Goal: Find contact information: Find contact information

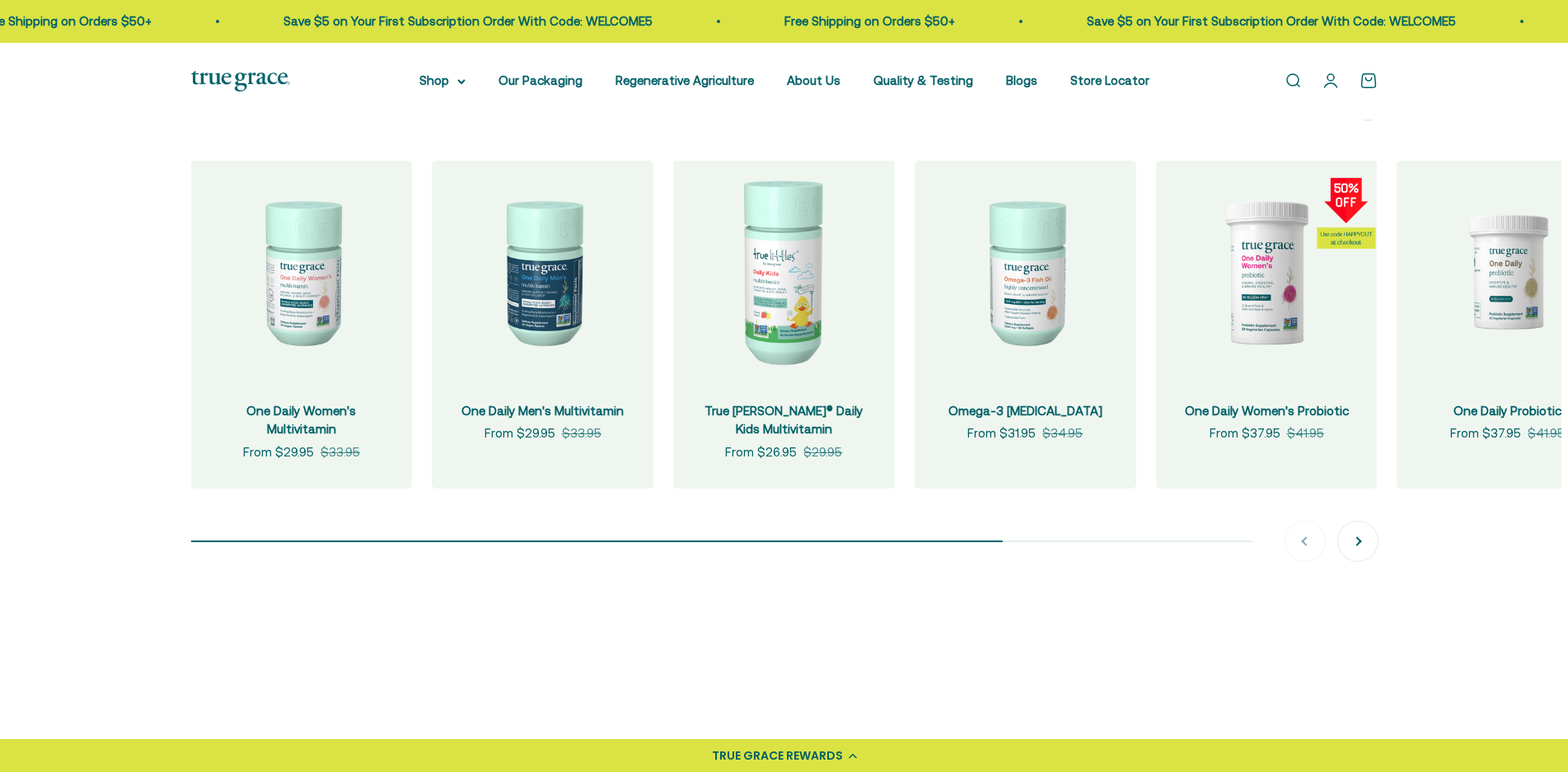
scroll to position [1730, 0]
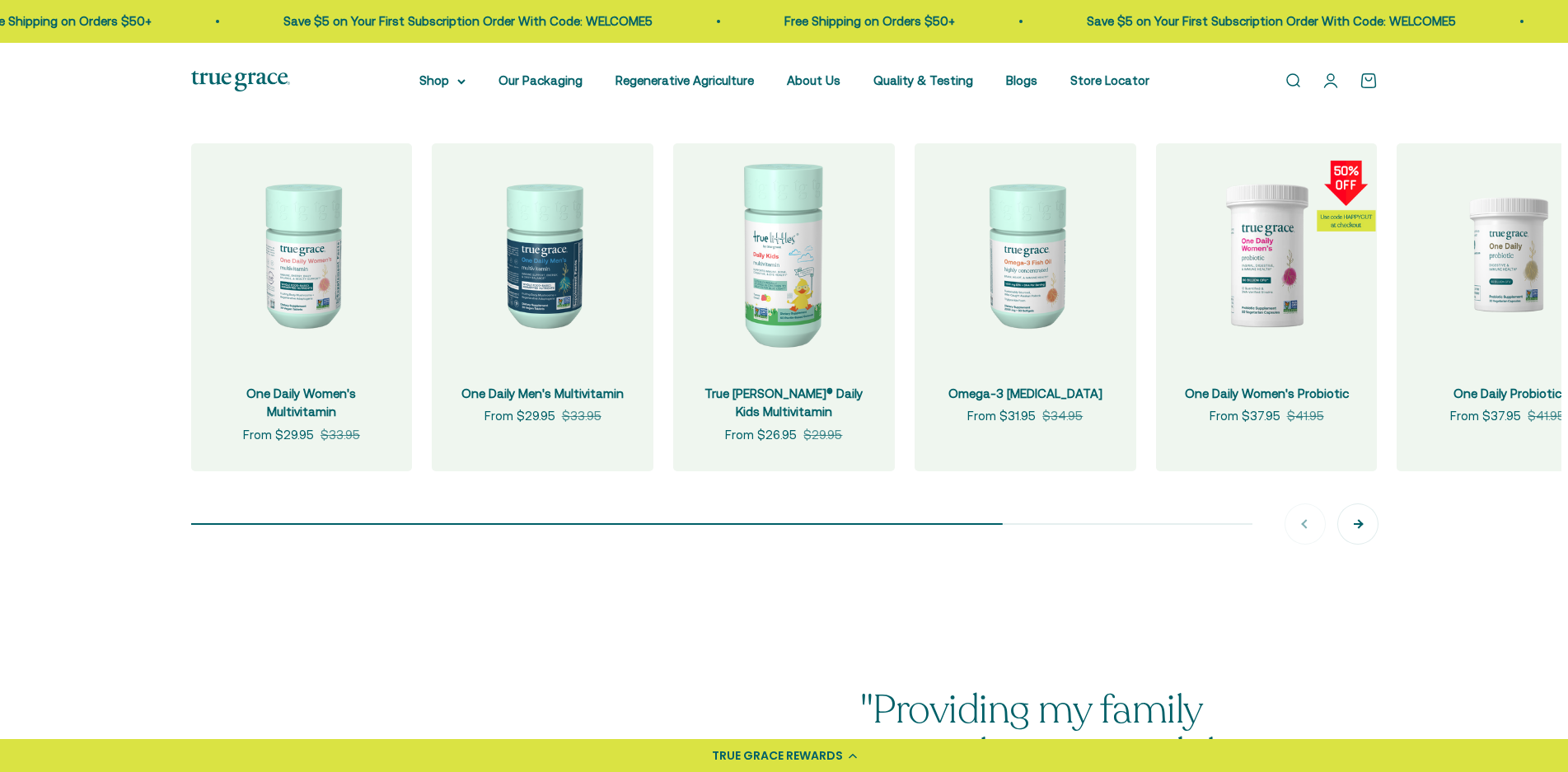
click at [1362, 520] on button "Next" at bounding box center [1357, 523] width 39 height 39
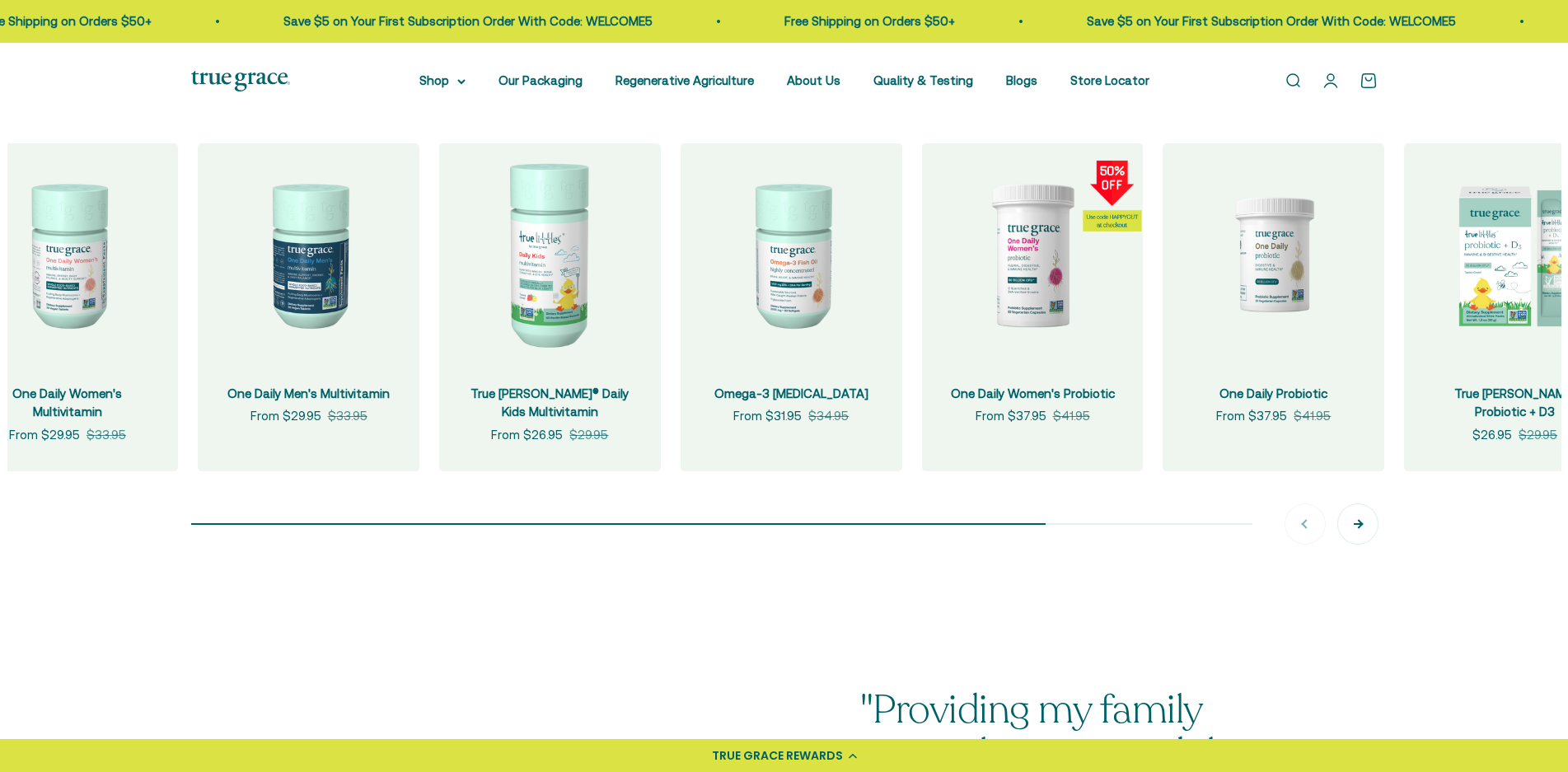
scroll to position [0, 242]
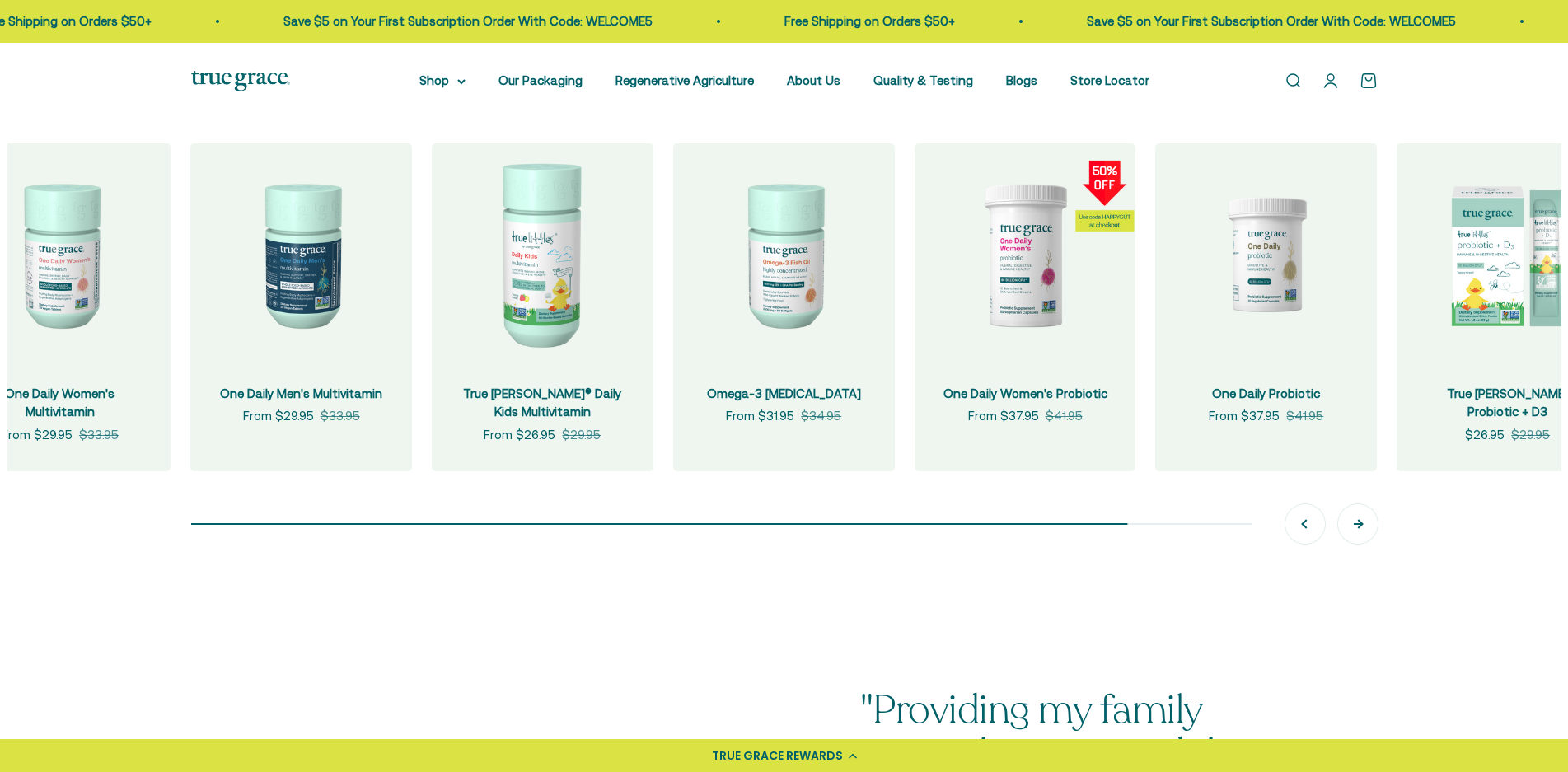
click at [1362, 520] on div "+ Quick add One Daily Women's Multivitamin Sale price From $29.95 Regular price…" at bounding box center [784, 343] width 1186 height 401
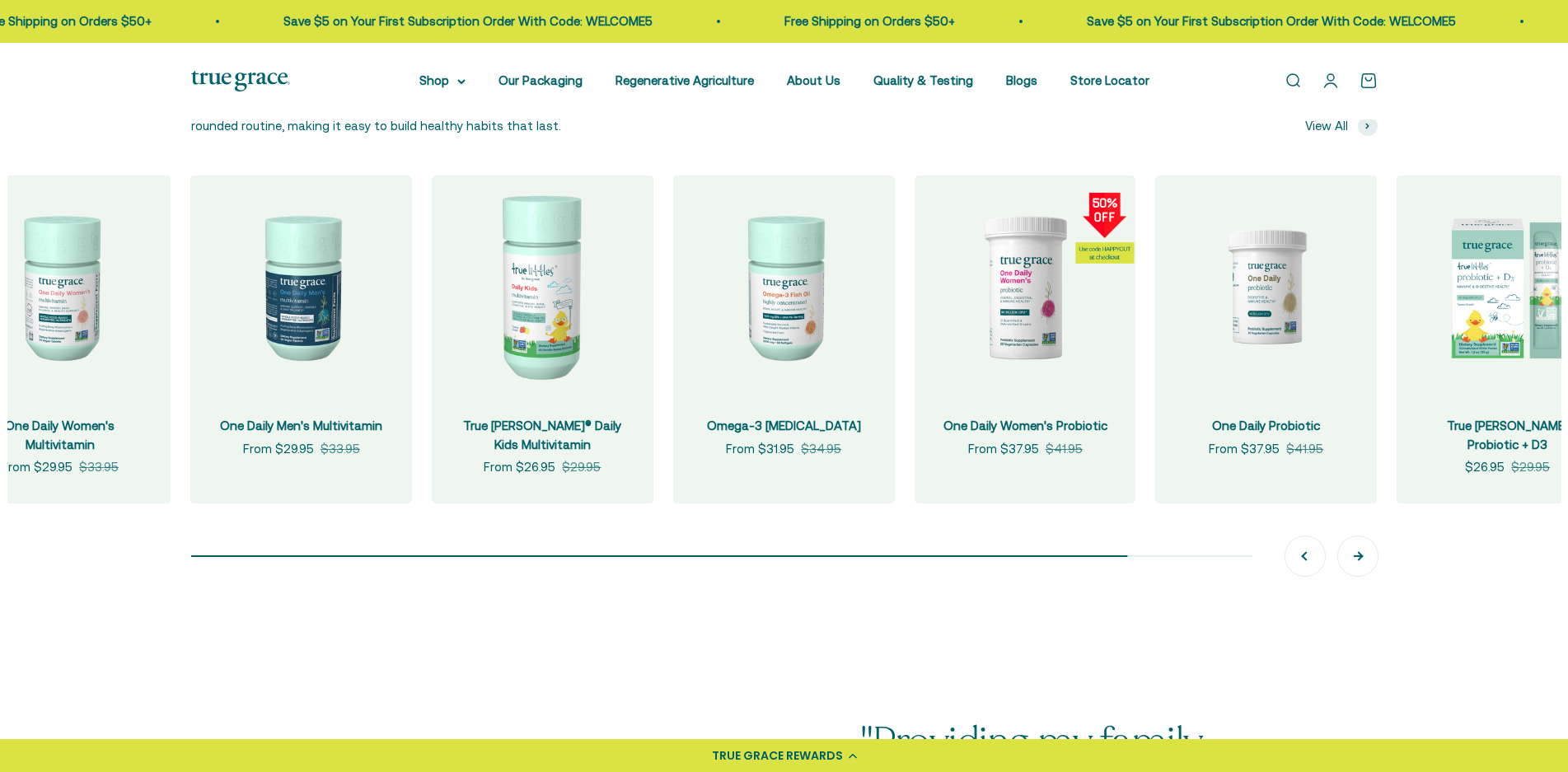
click at [1362, 520] on div "+ Quick add One Daily Women's Multivitamin Sale price From $29.95 Regular price…" at bounding box center [784, 376] width 1186 height 401
click at [1362, 560] on button "Next" at bounding box center [1357, 555] width 39 height 39
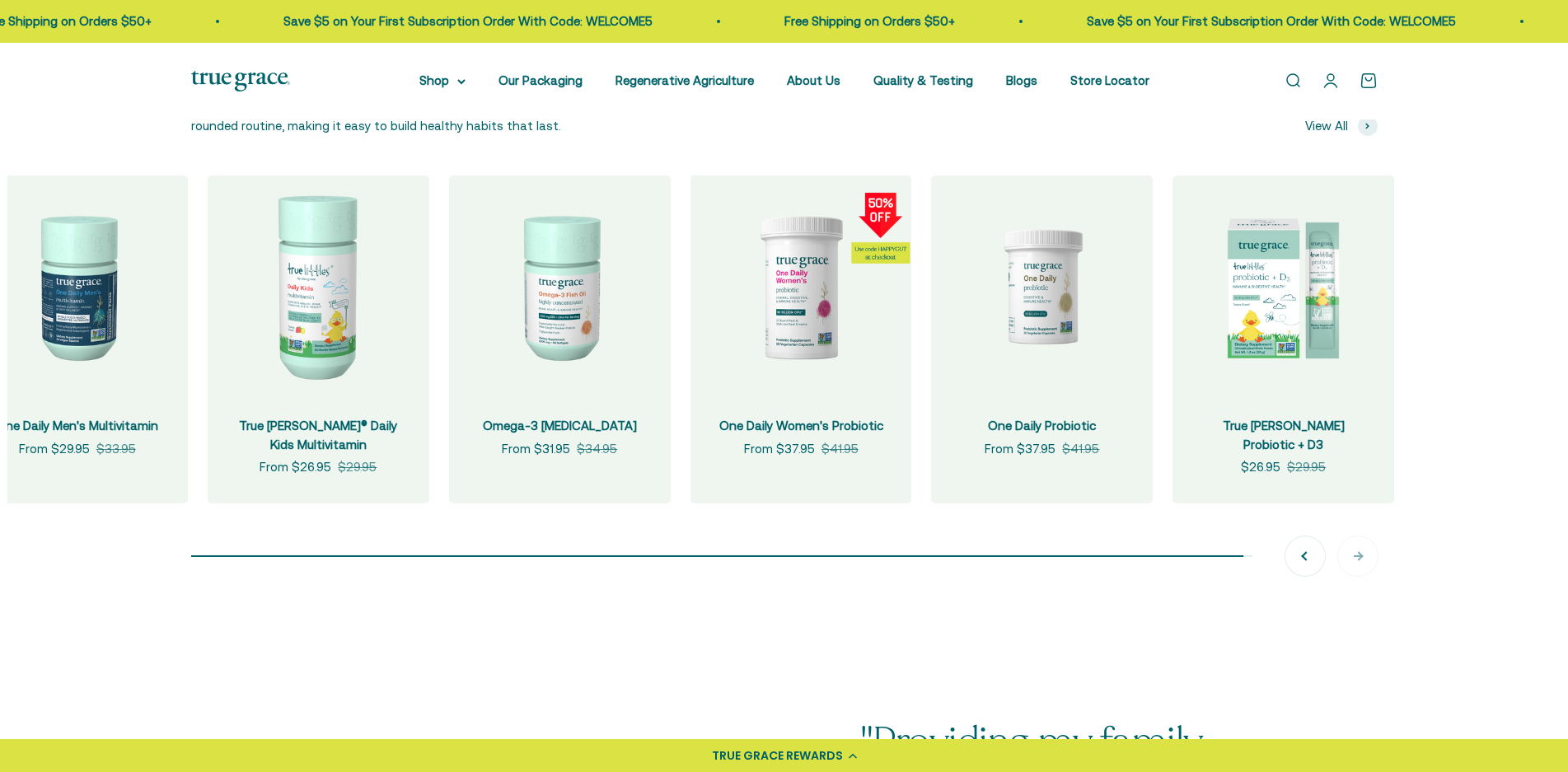
scroll to position [0, 482]
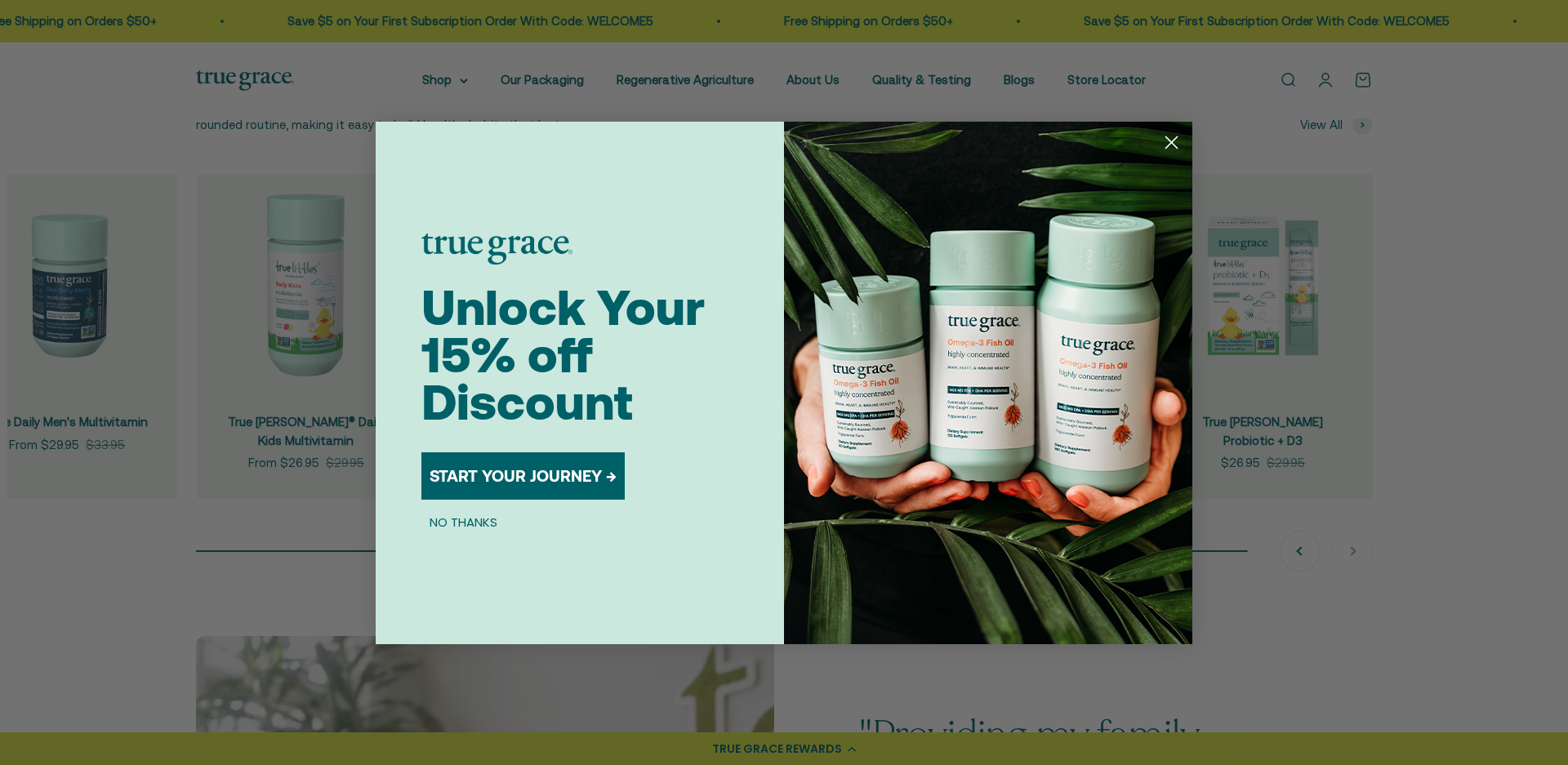
click at [1162, 144] on circle "Close dialog" at bounding box center [1172, 141] width 27 height 27
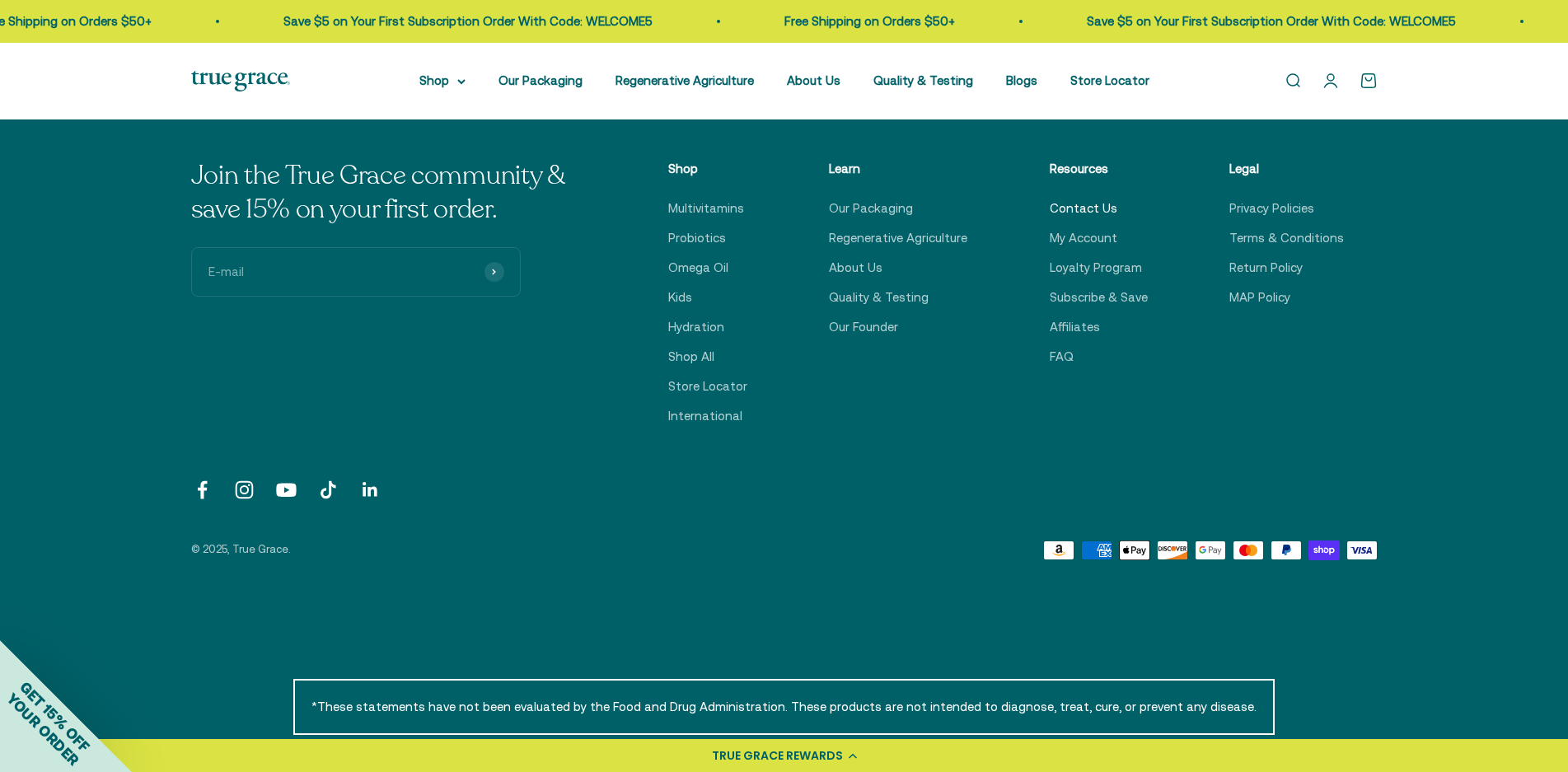
scroll to position [5793, 0]
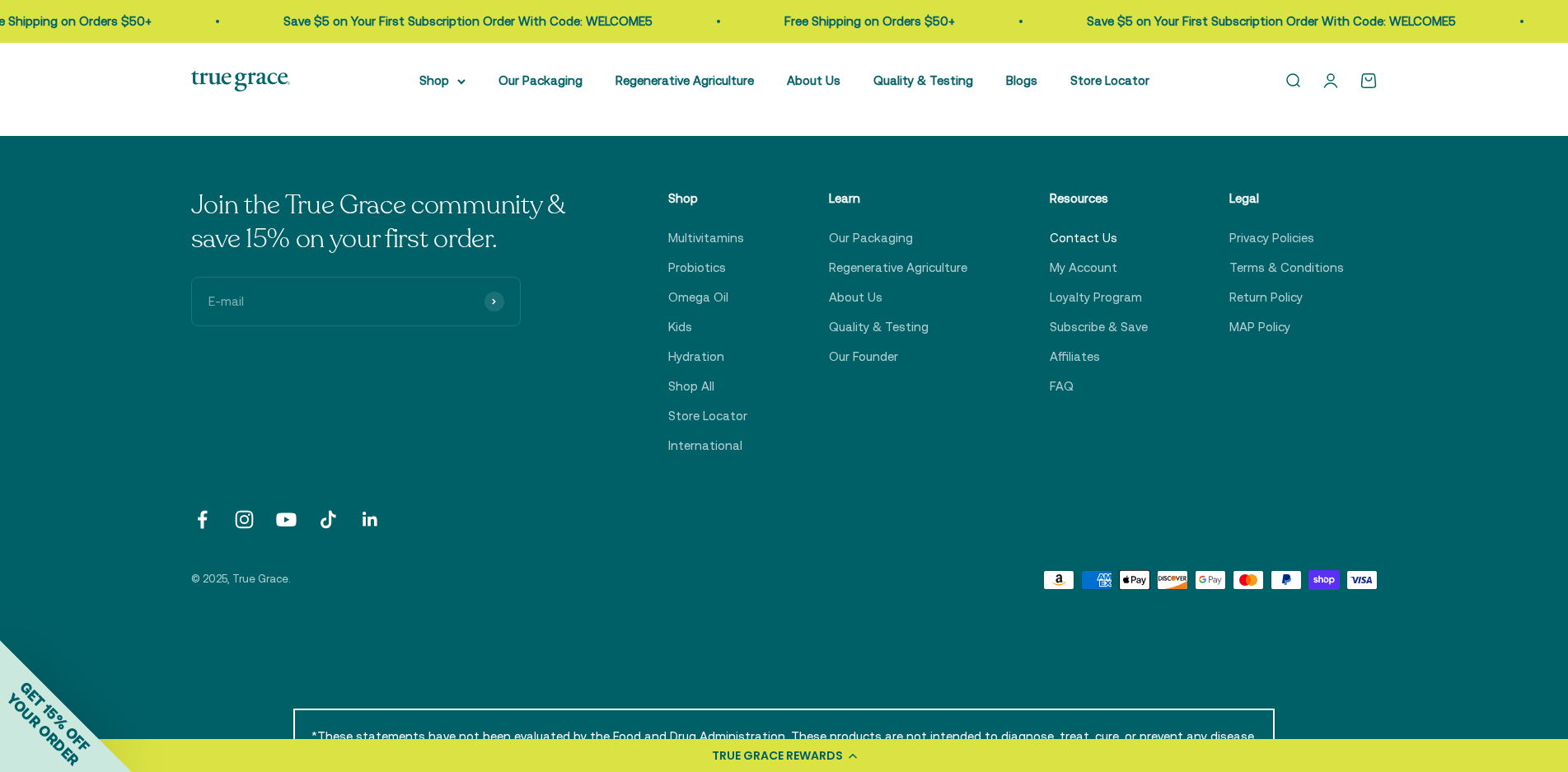
click at [1085, 236] on link "Contact Us" at bounding box center [1083, 238] width 67 height 20
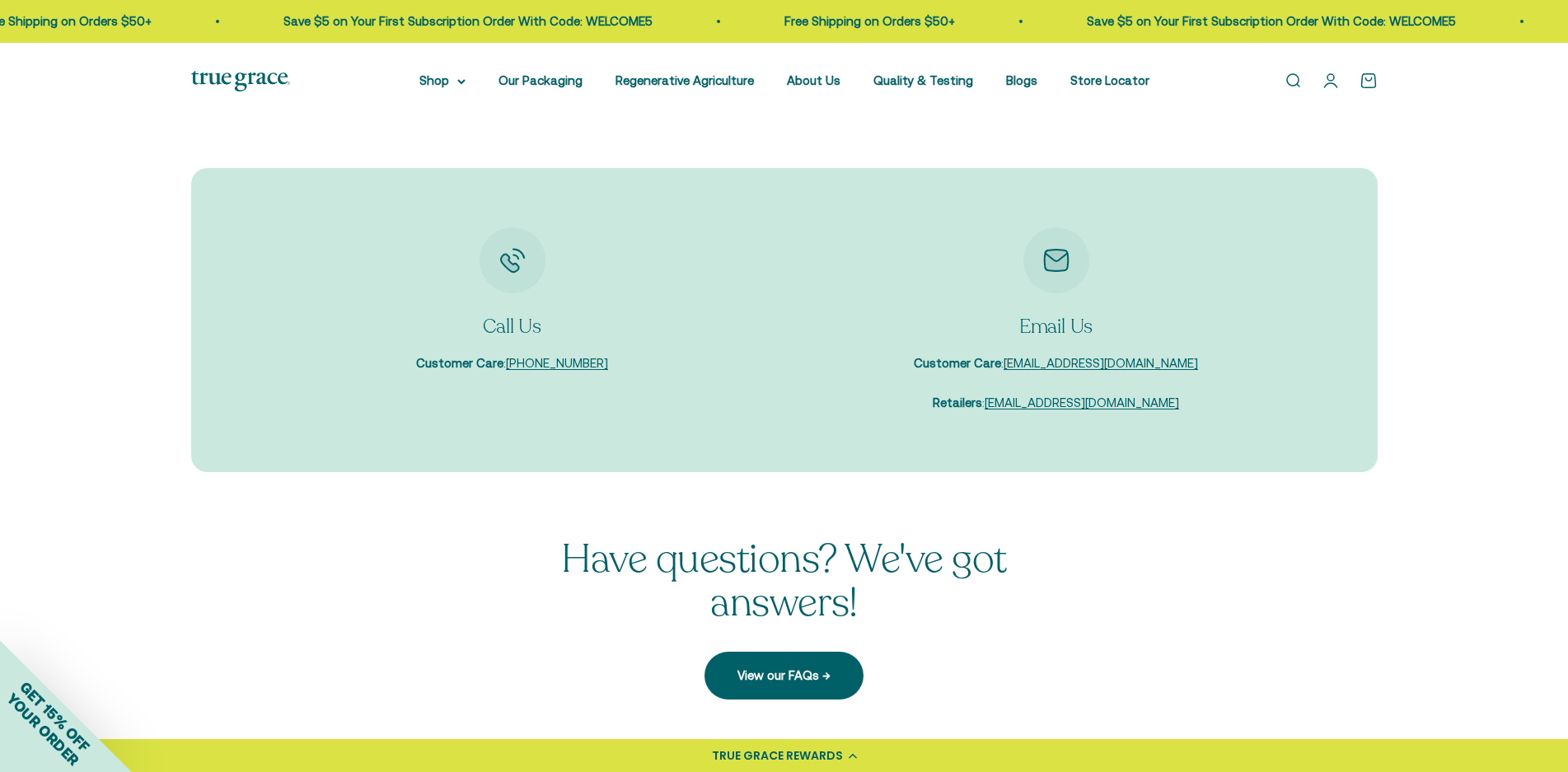
scroll to position [165, 0]
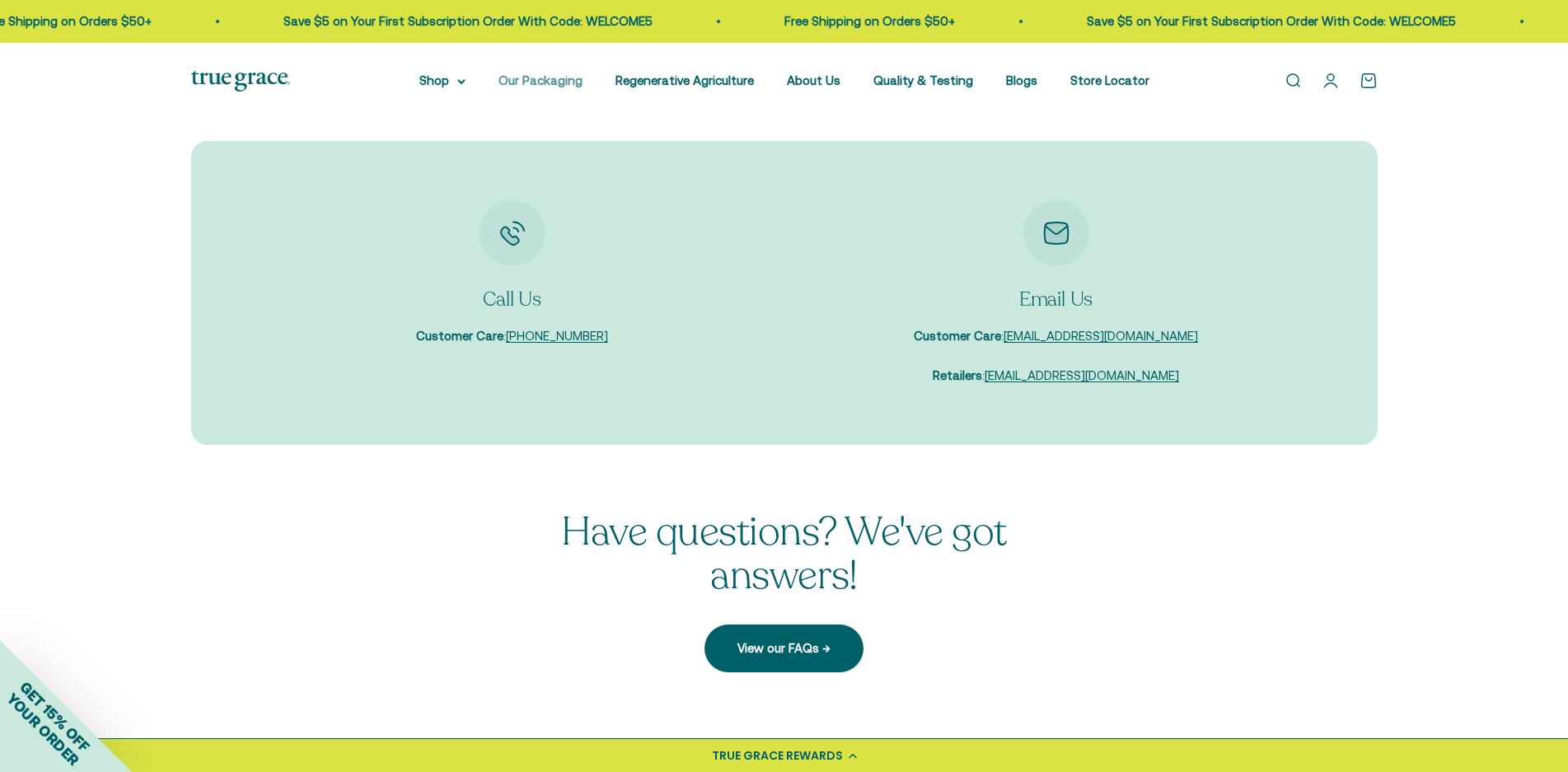
click at [550, 84] on link "Our Packaging" at bounding box center [540, 80] width 84 height 14
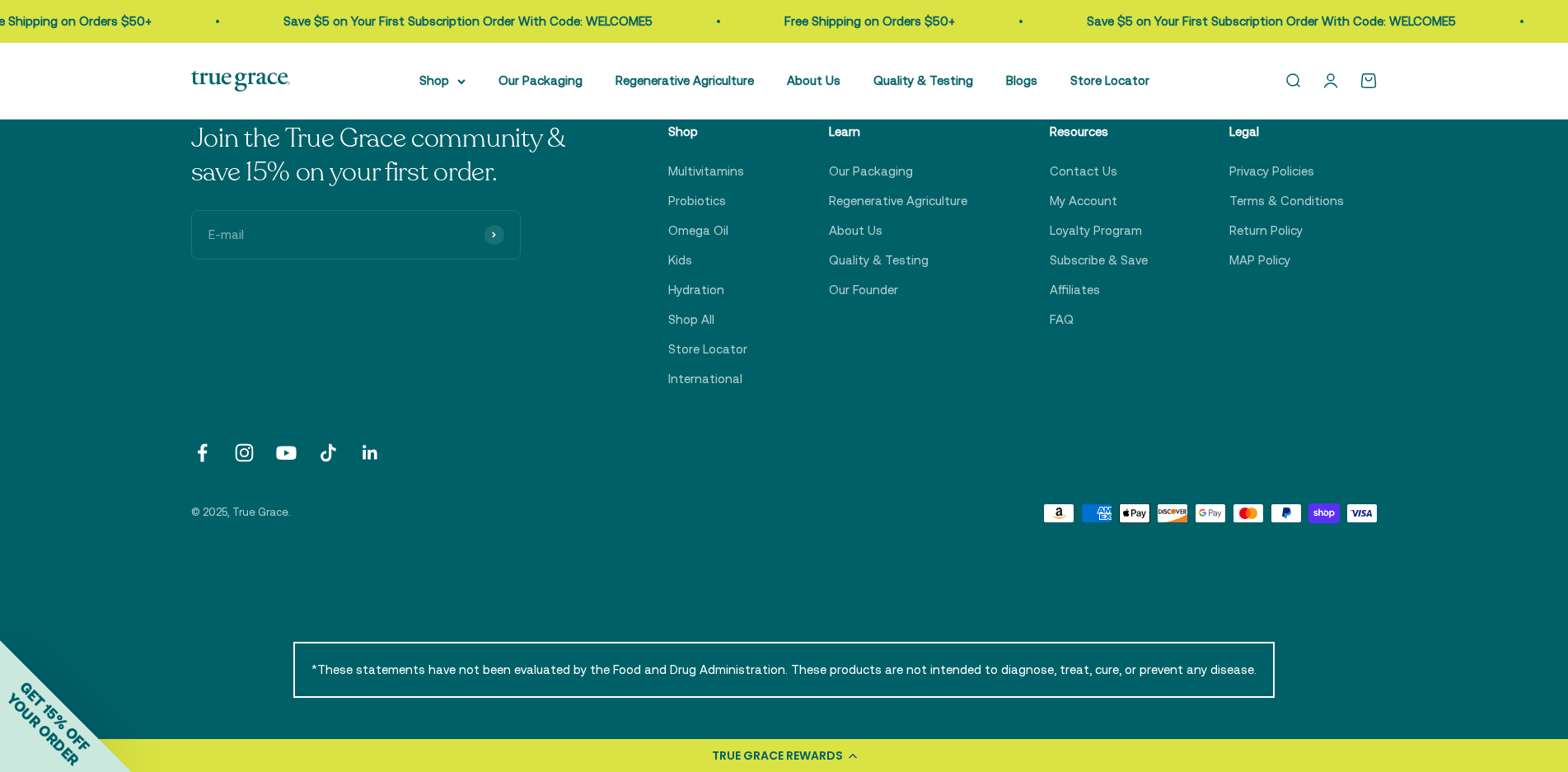
scroll to position [494, 0]
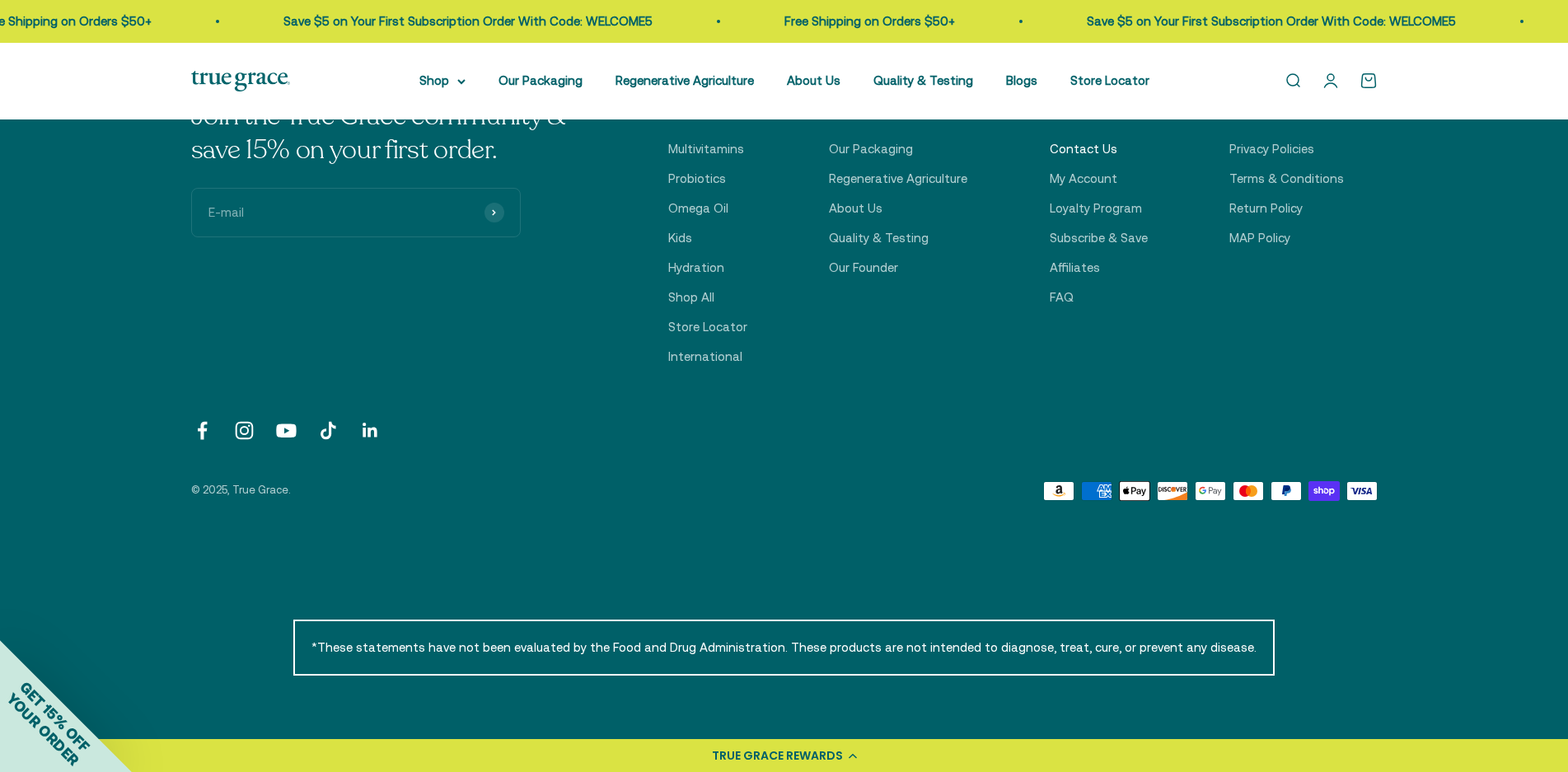
click at [1098, 148] on link "Contact Us" at bounding box center [1083, 149] width 67 height 20
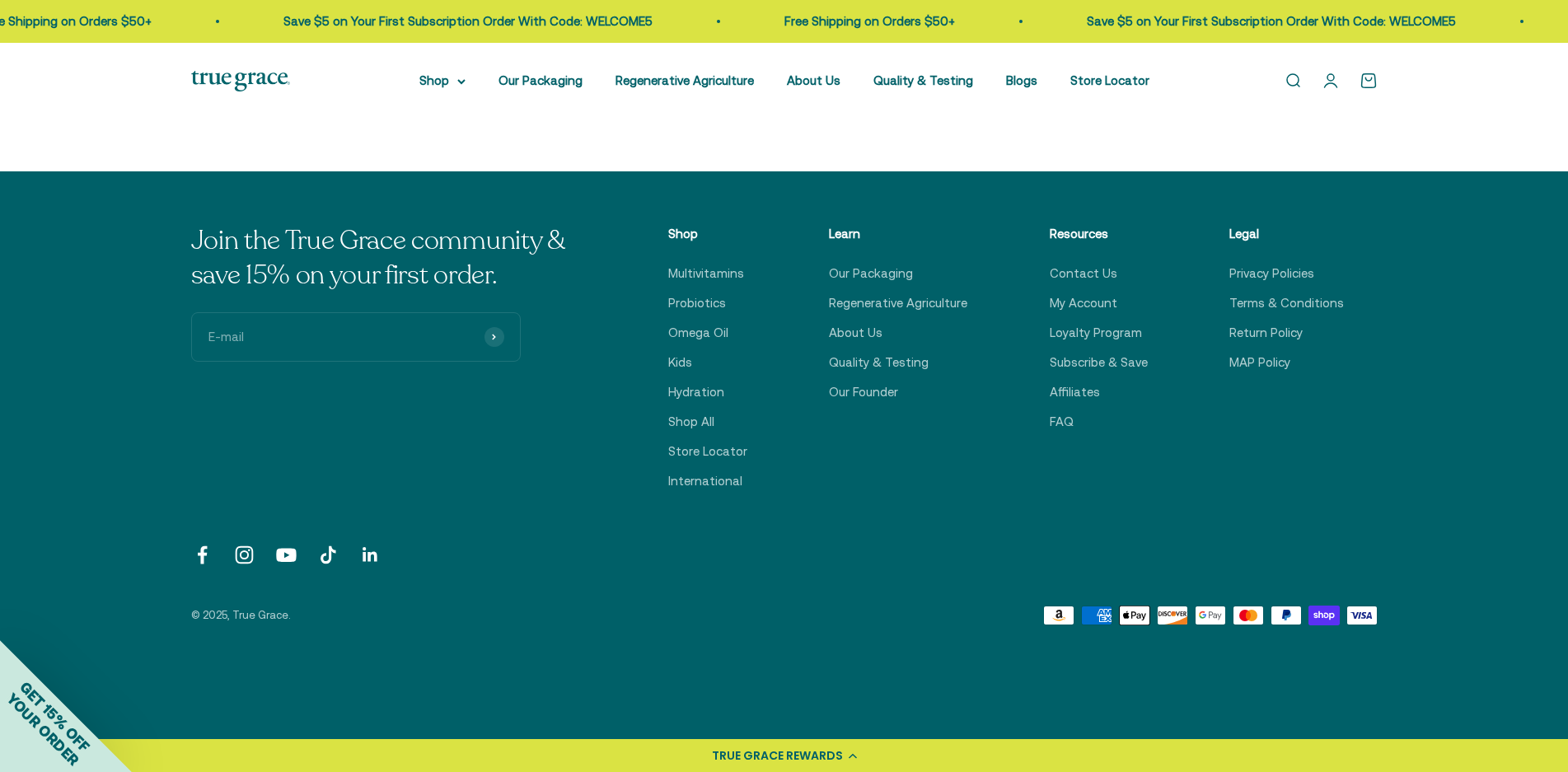
scroll to position [741, 0]
